Goal: Task Accomplishment & Management: Manage account settings

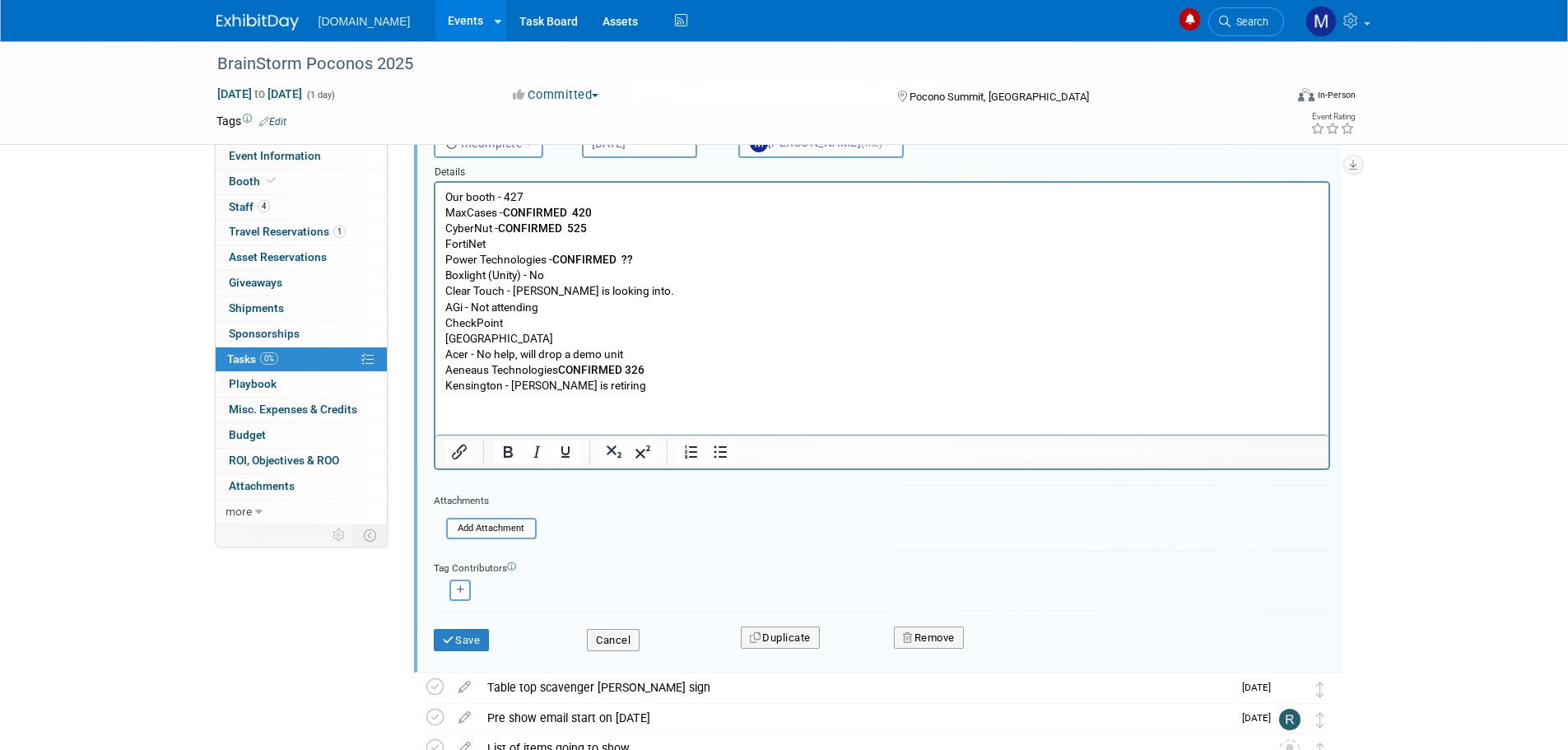
scroll to position [464, 0]
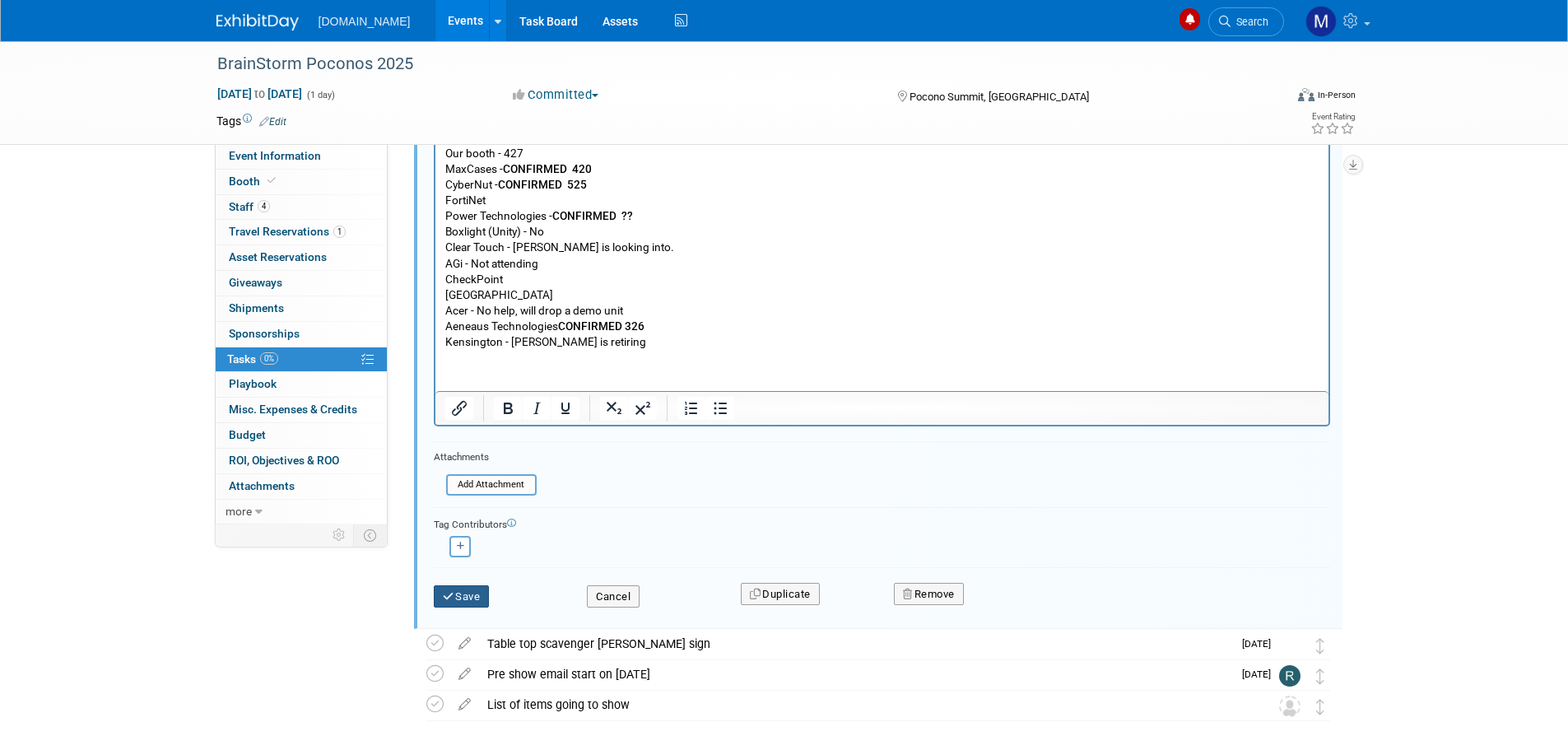
click at [460, 594] on button "Save" at bounding box center [461, 597] width 56 height 23
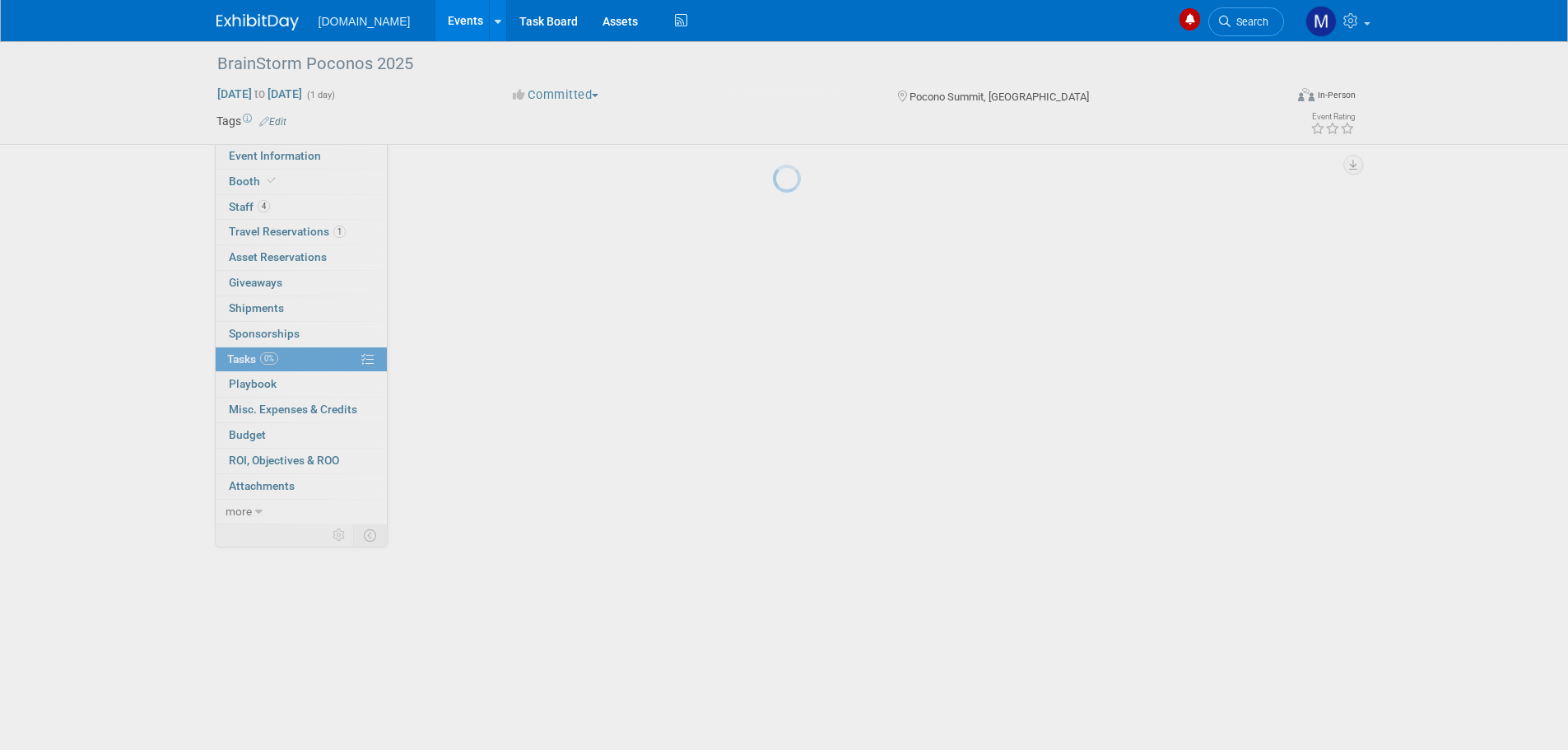
scroll to position [0, 0]
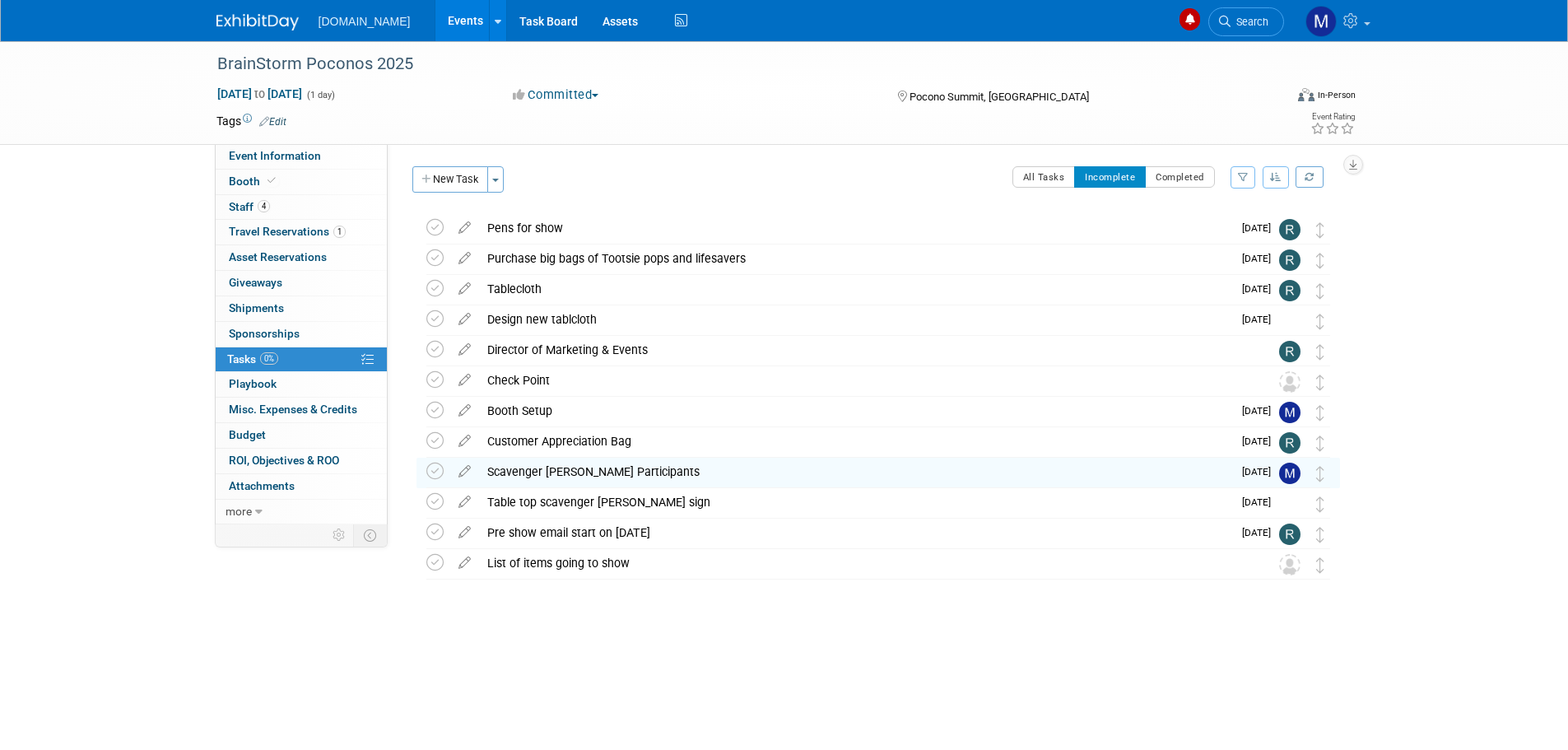
click at [276, 32] on div "Educate-me.net Events Add Event Bulk Upload Events Shareable Event Boards Recen…" at bounding box center [784, 20] width 1136 height 41
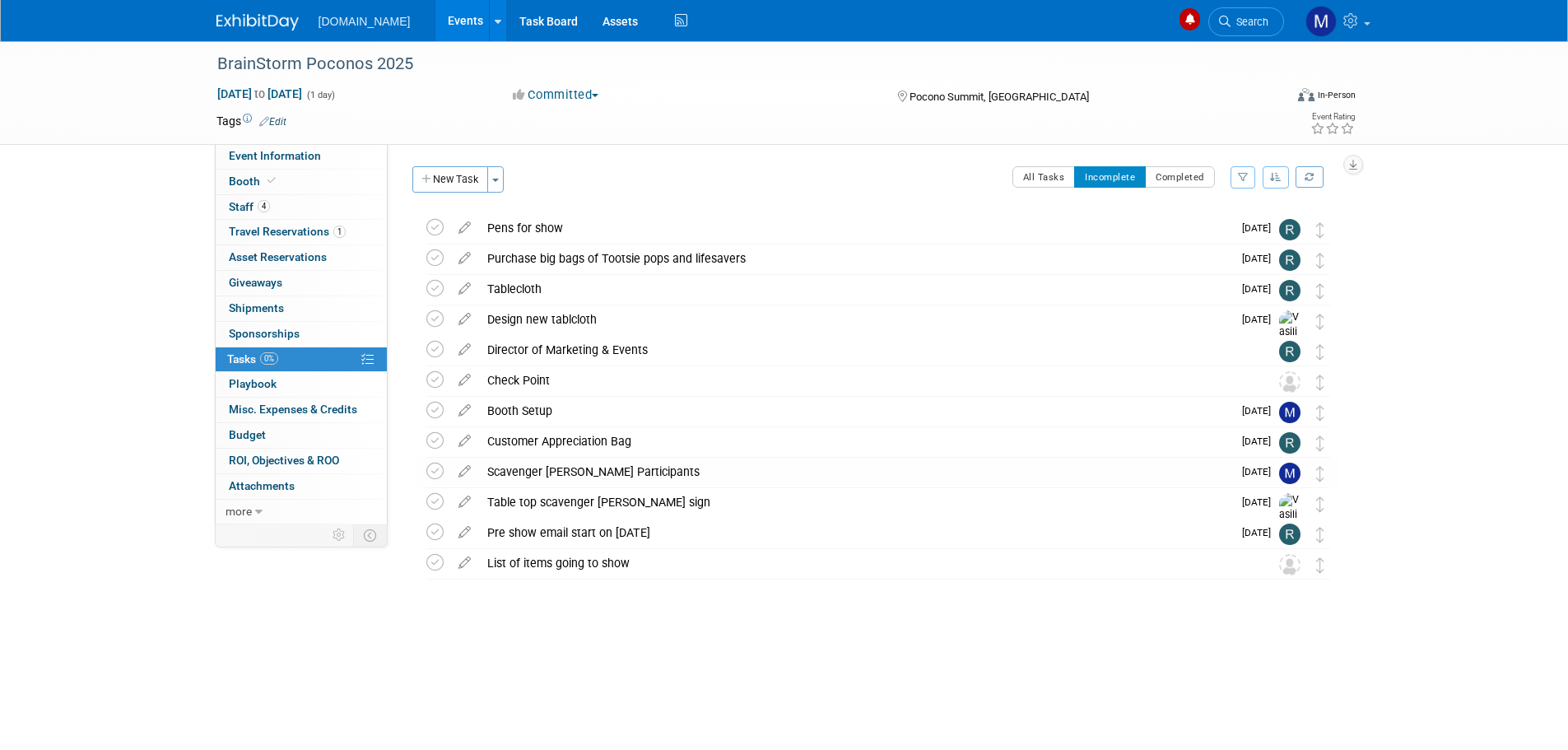
click at [275, 23] on img at bounding box center [257, 22] width 83 height 17
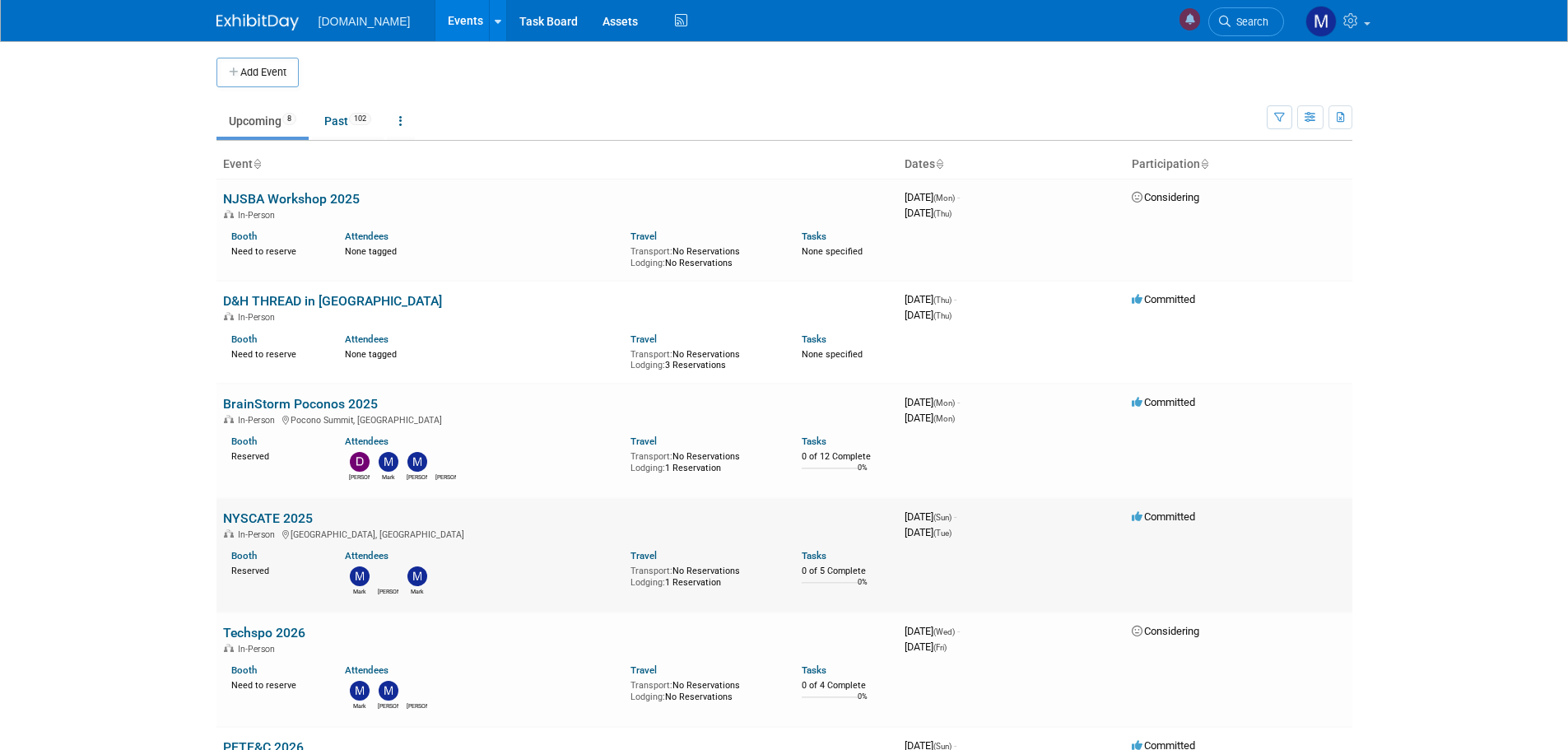
click at [267, 517] on link "NYSCATE 2025" at bounding box center [268, 519] width 89 height 16
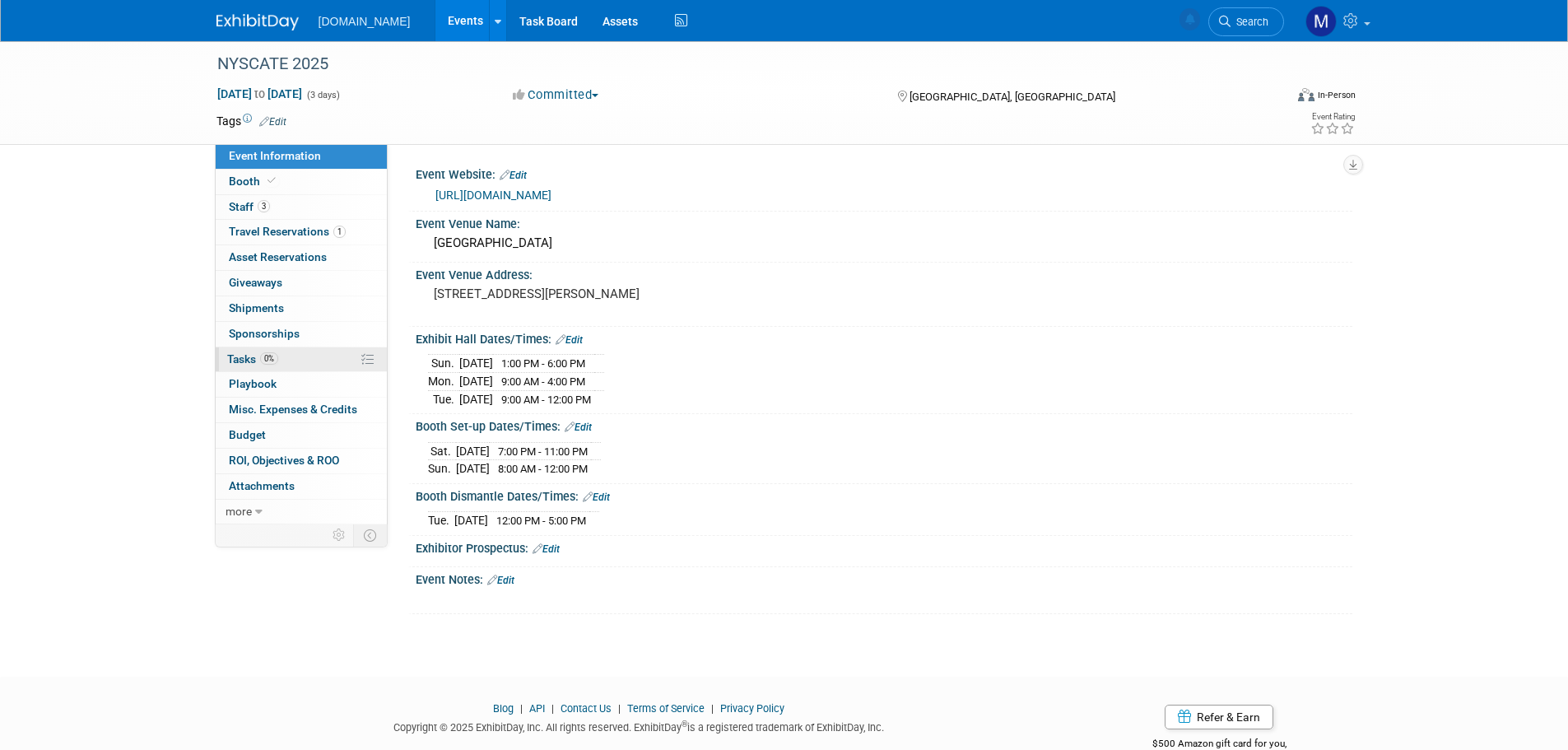
click at [241, 362] on span "Tasks 0%" at bounding box center [253, 359] width 51 height 13
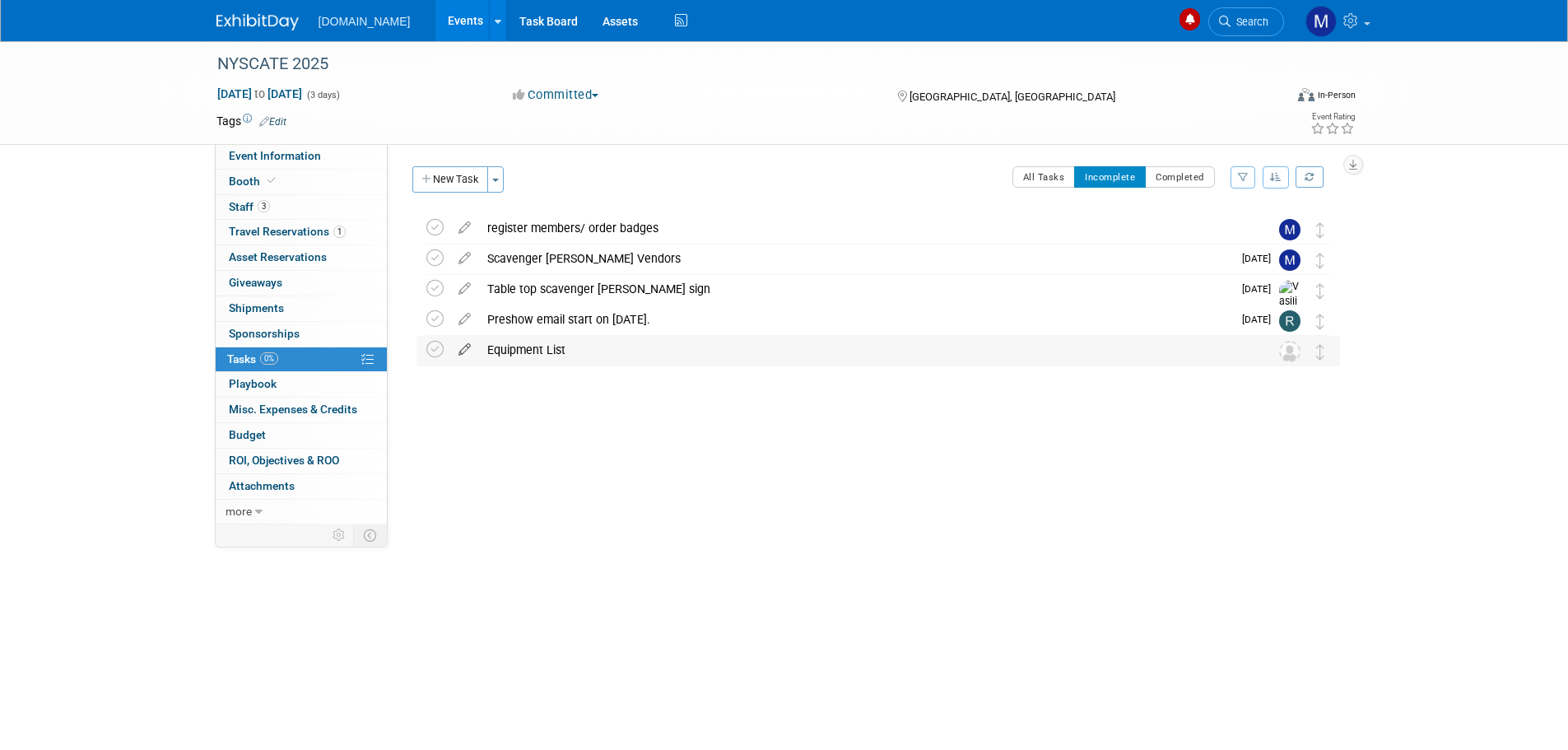
click at [461, 345] on icon at bounding box center [464, 347] width 29 height 21
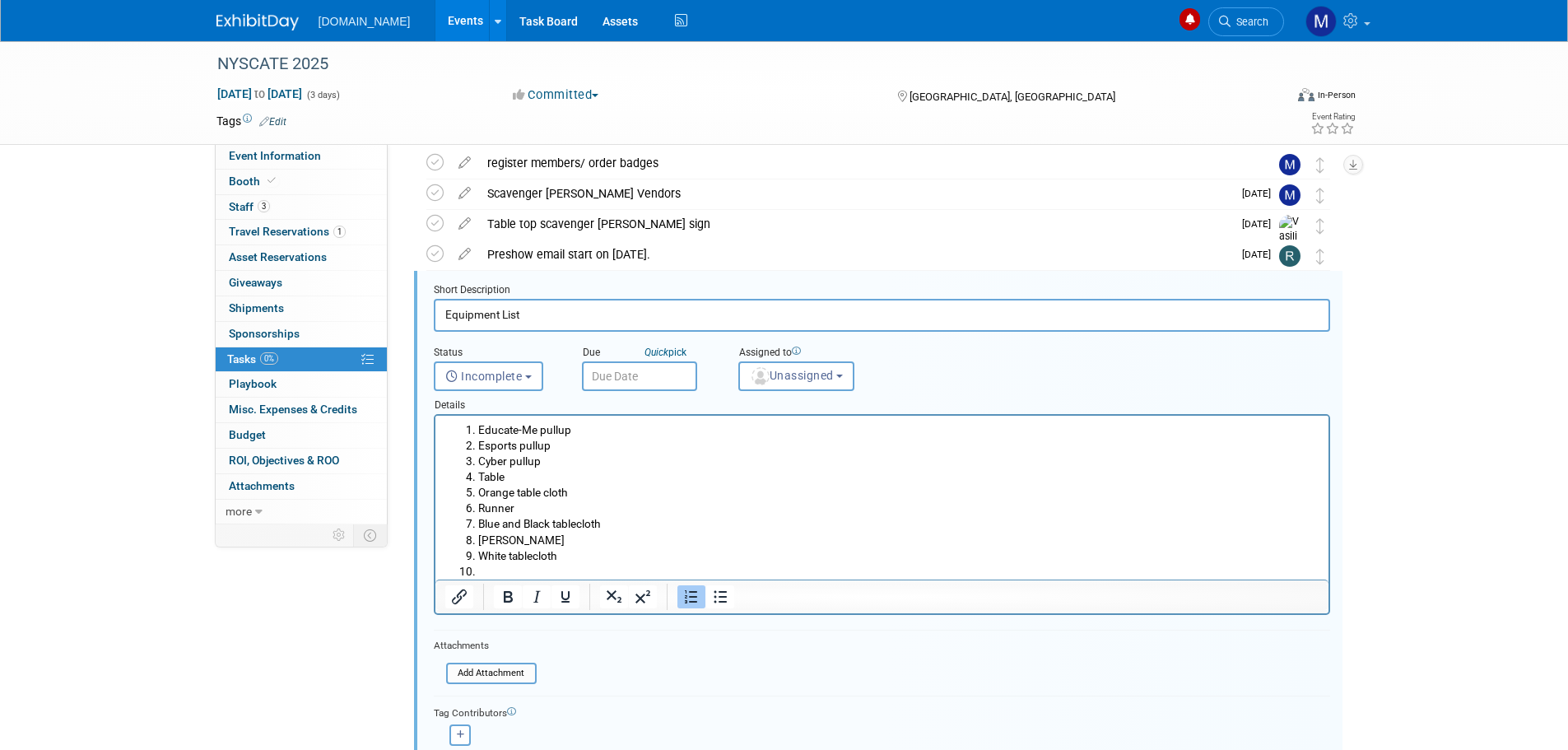
scroll to position [95, 0]
